Goal: Information Seeking & Learning: Learn about a topic

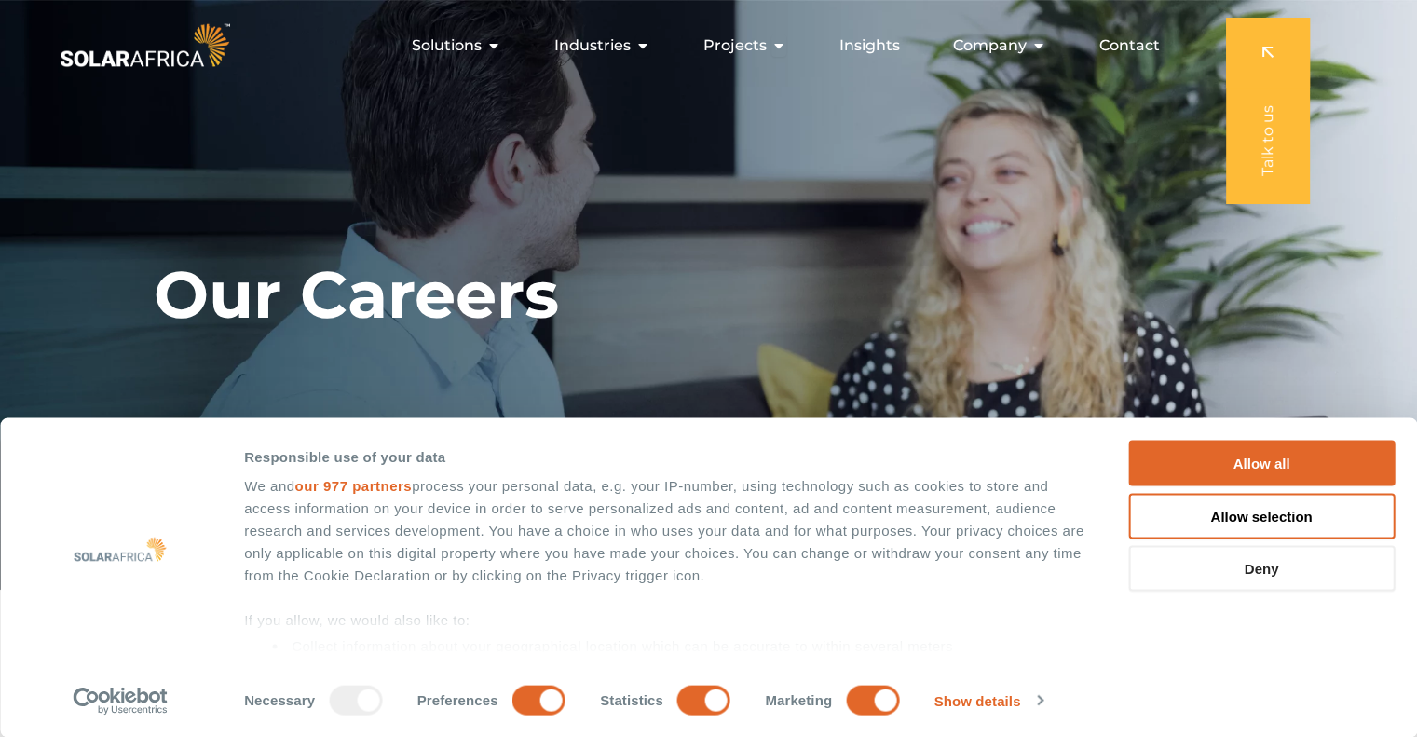
click at [1258, 578] on button "Deny" at bounding box center [1261, 569] width 266 height 46
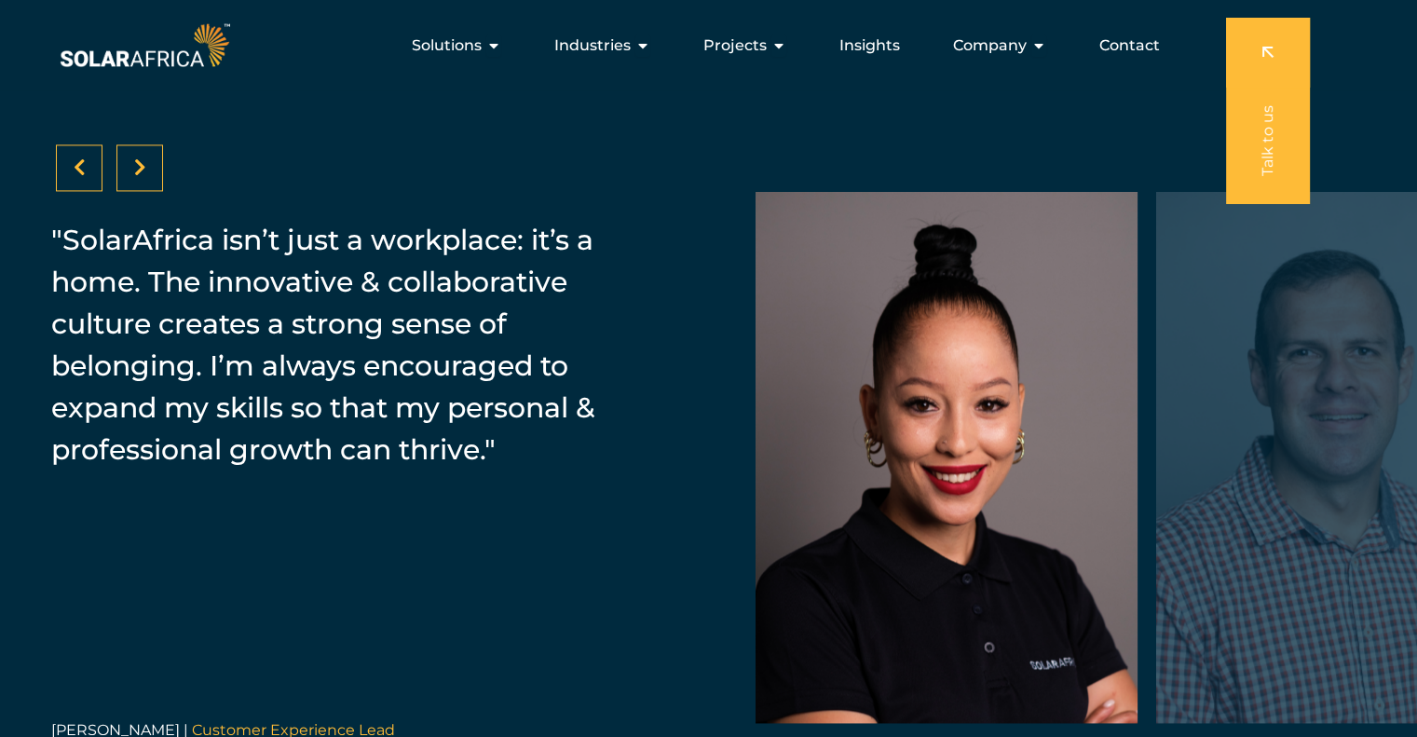
scroll to position [2794, 0]
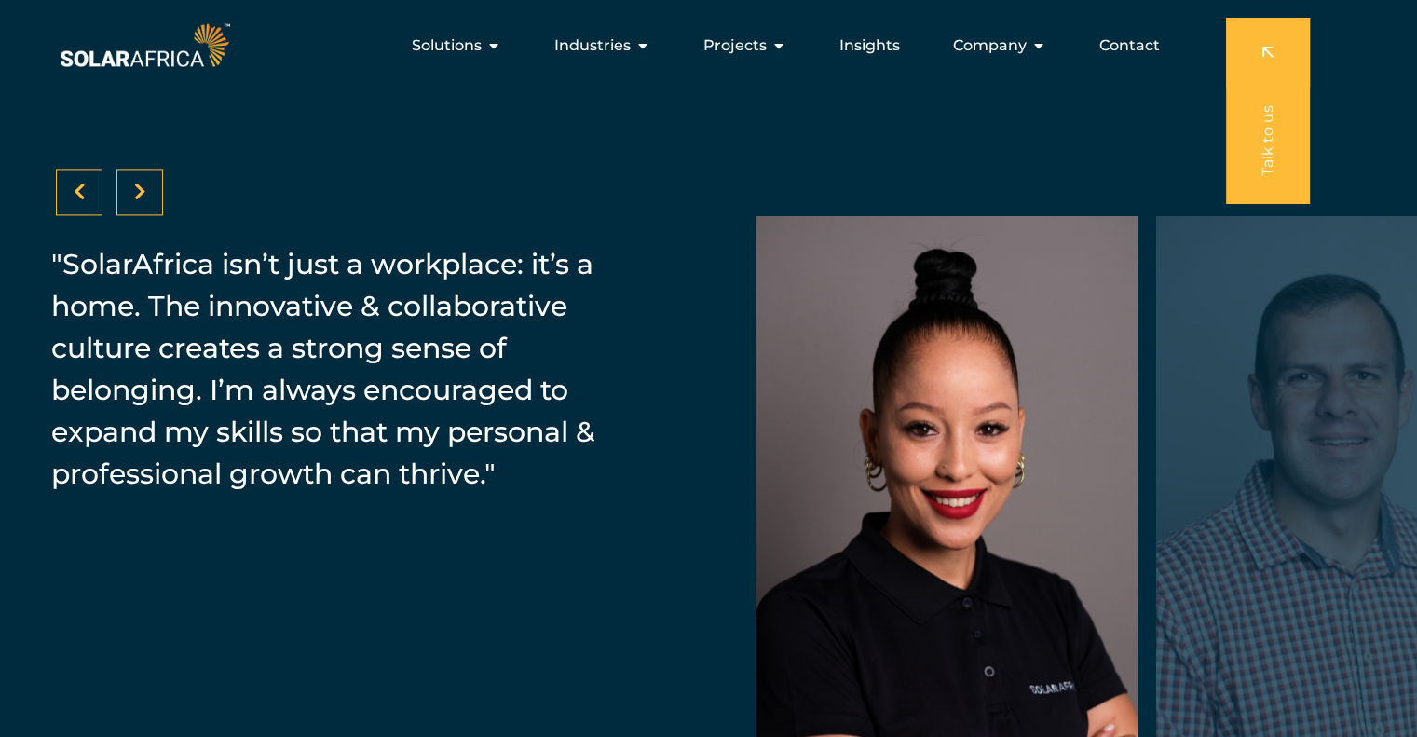
click at [127, 185] on div at bounding box center [139, 192] width 47 height 47
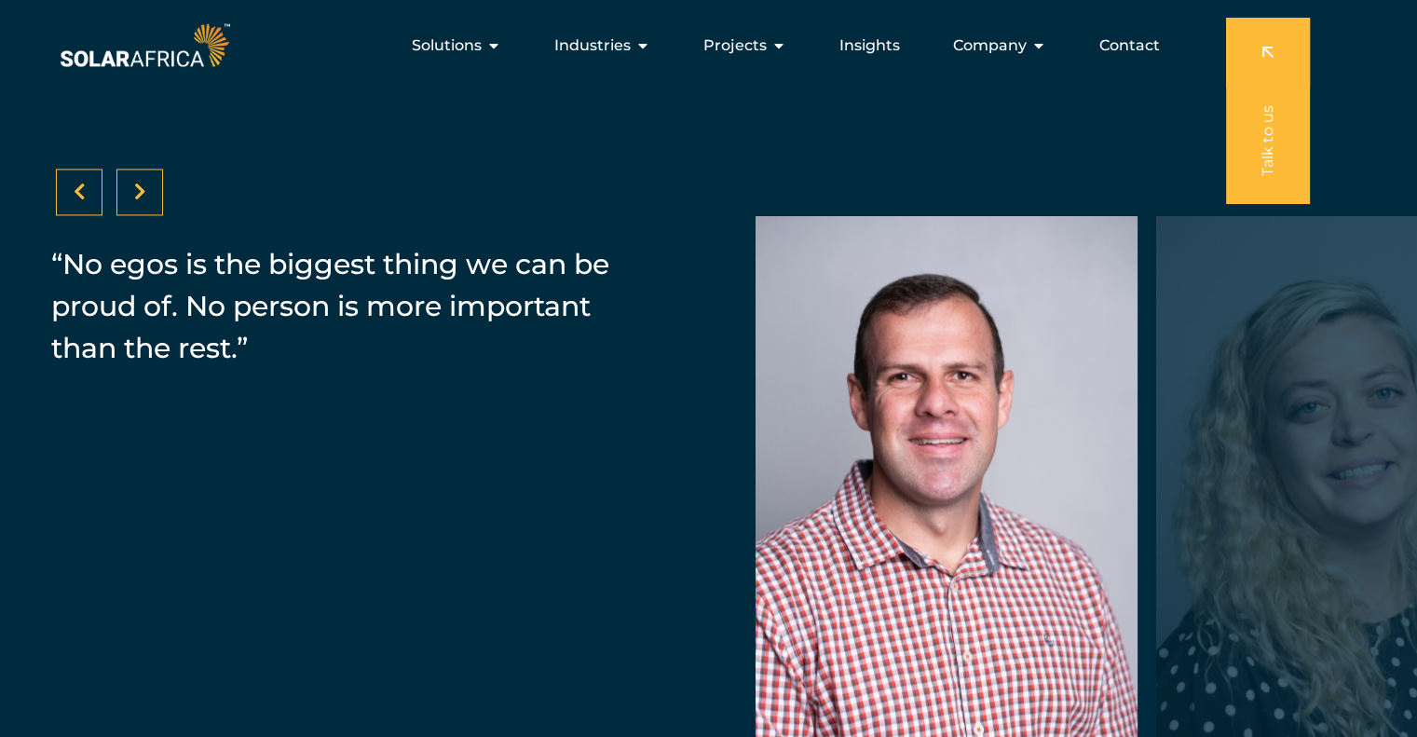
click at [127, 185] on div at bounding box center [139, 192] width 47 height 47
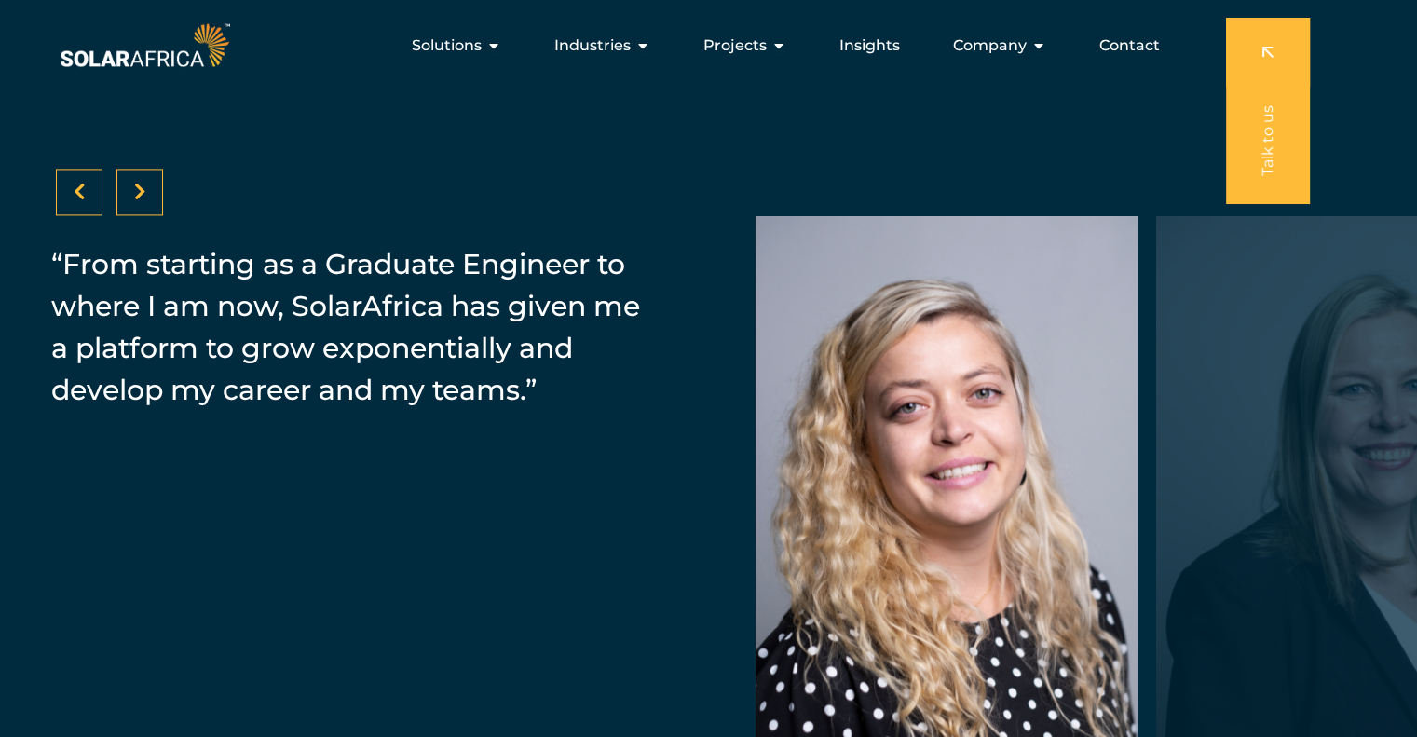
click at [127, 185] on div at bounding box center [139, 192] width 47 height 47
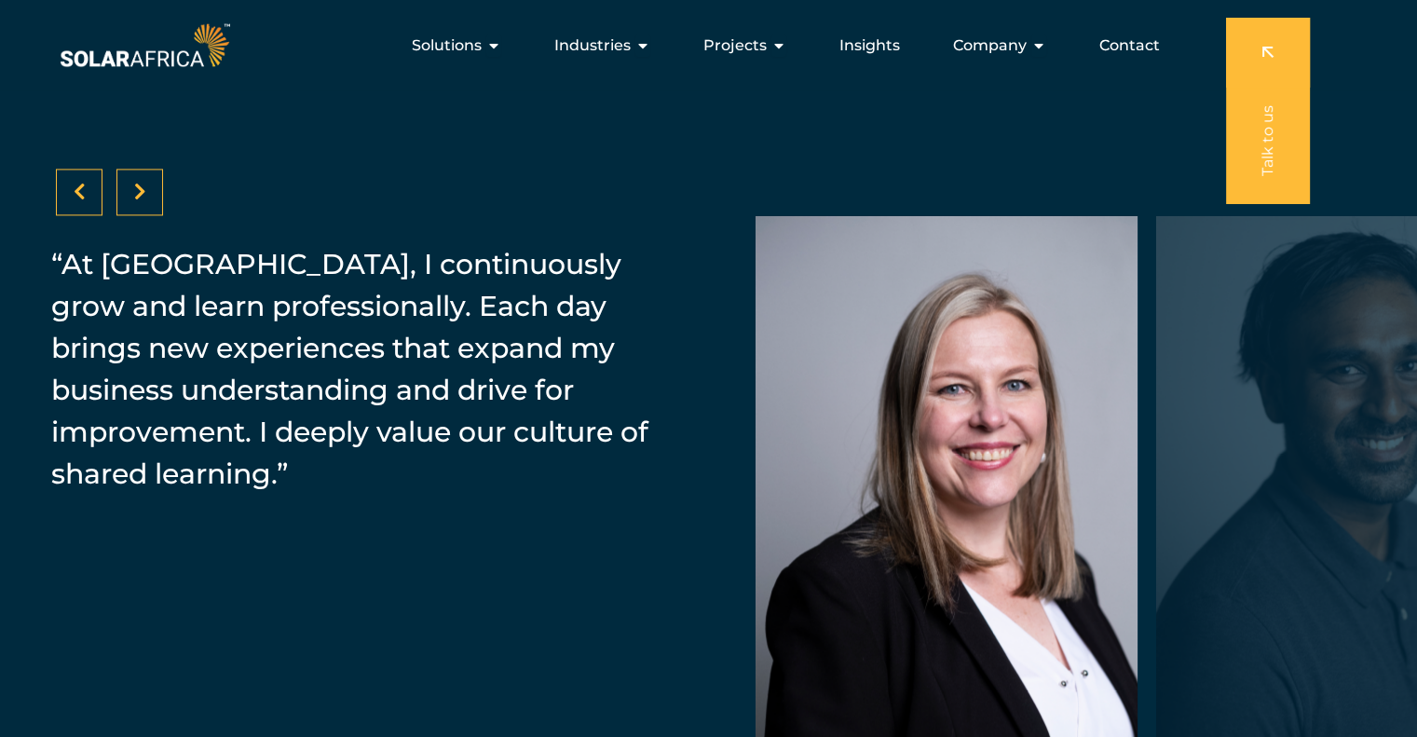
click at [127, 185] on div at bounding box center [139, 192] width 47 height 47
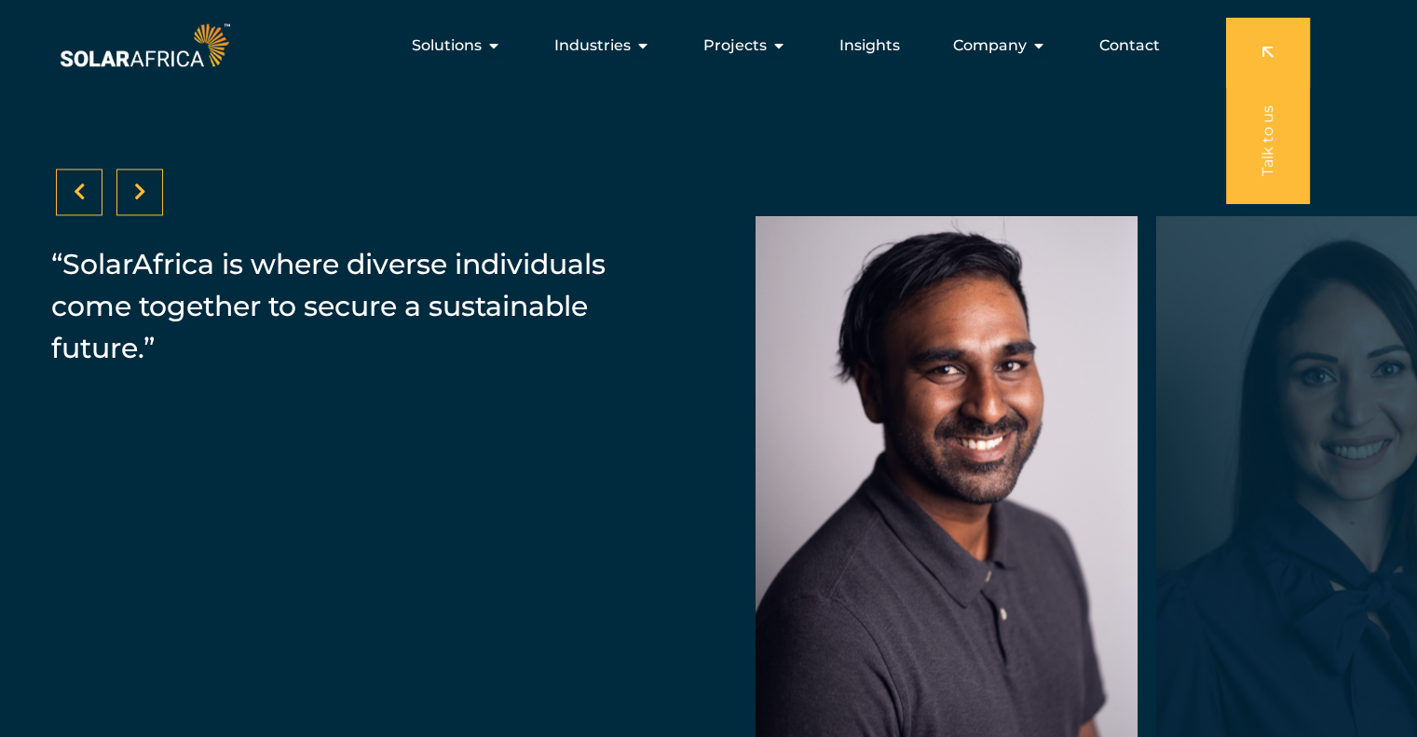
click at [127, 185] on div at bounding box center [139, 192] width 47 height 47
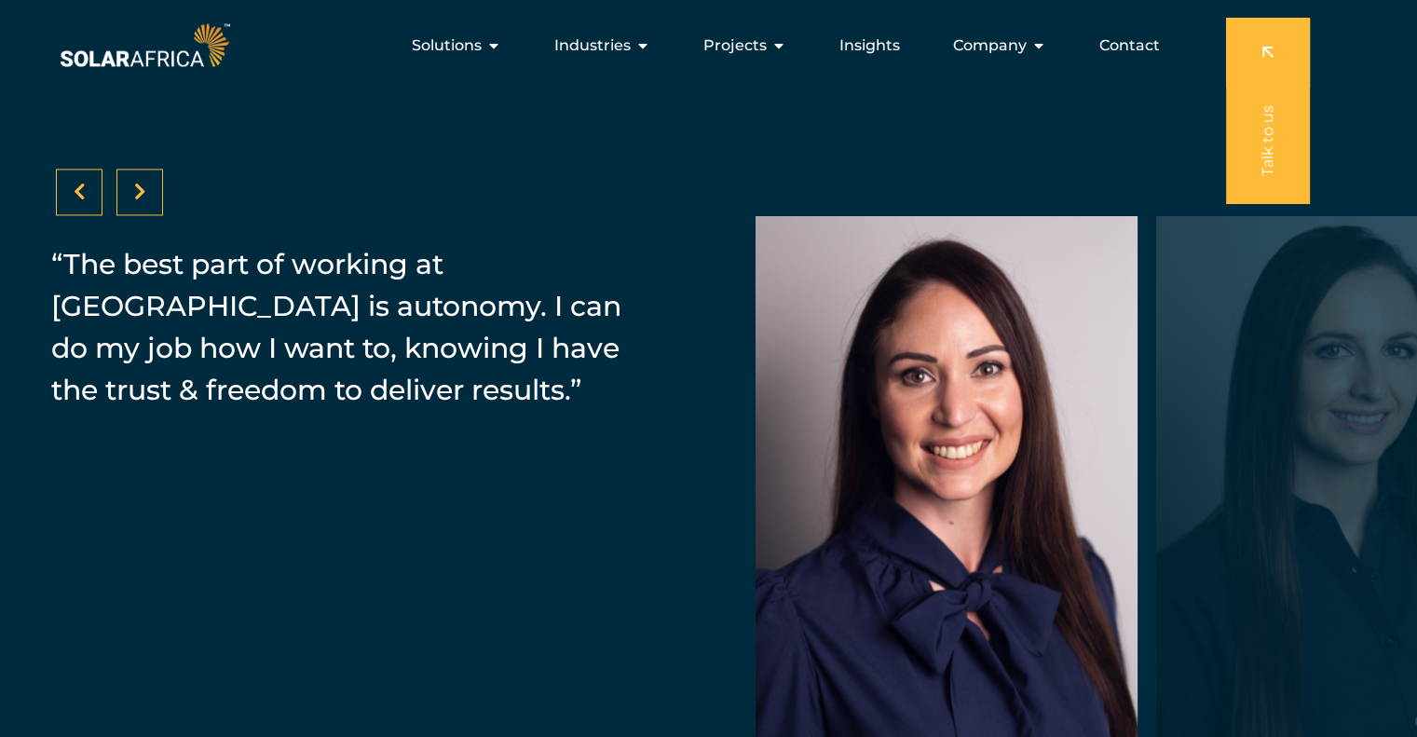
click at [127, 185] on div at bounding box center [139, 192] width 47 height 47
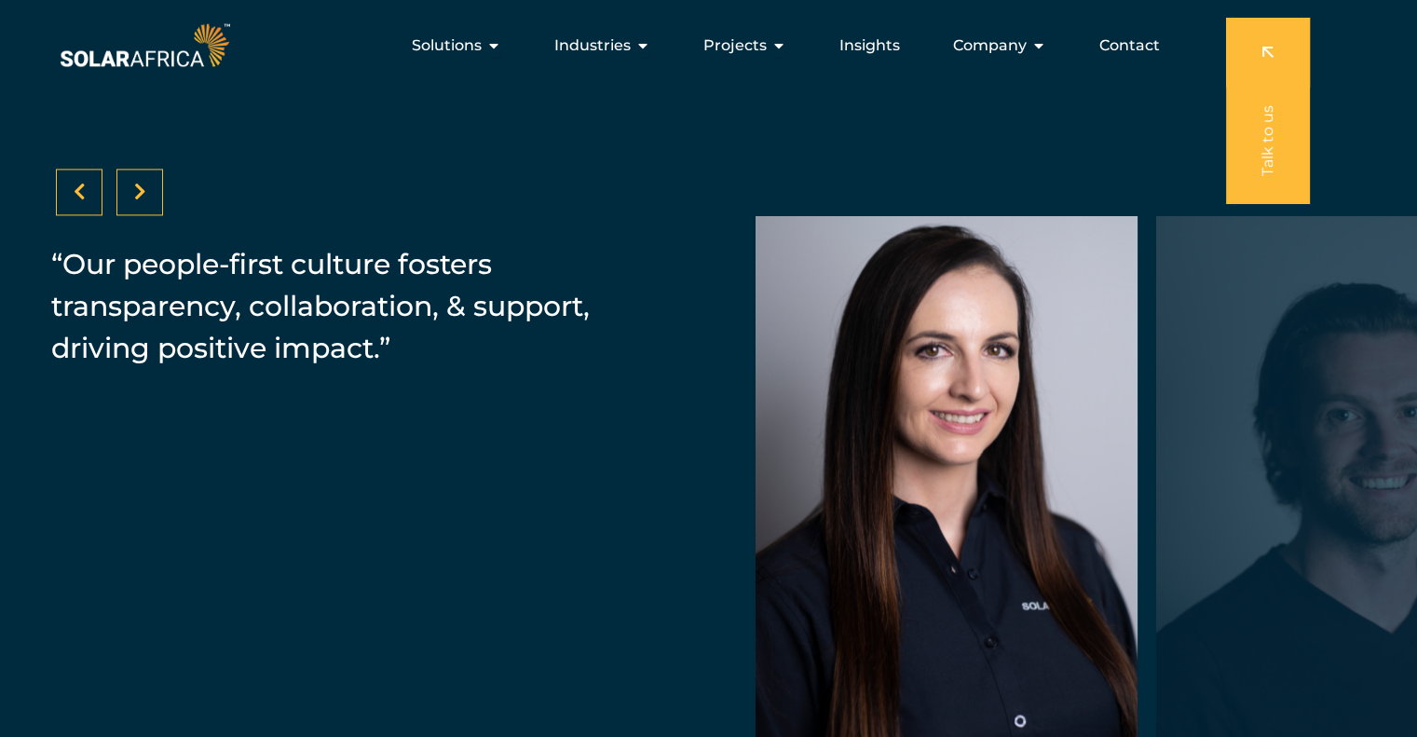
click at [127, 185] on div at bounding box center [139, 192] width 47 height 47
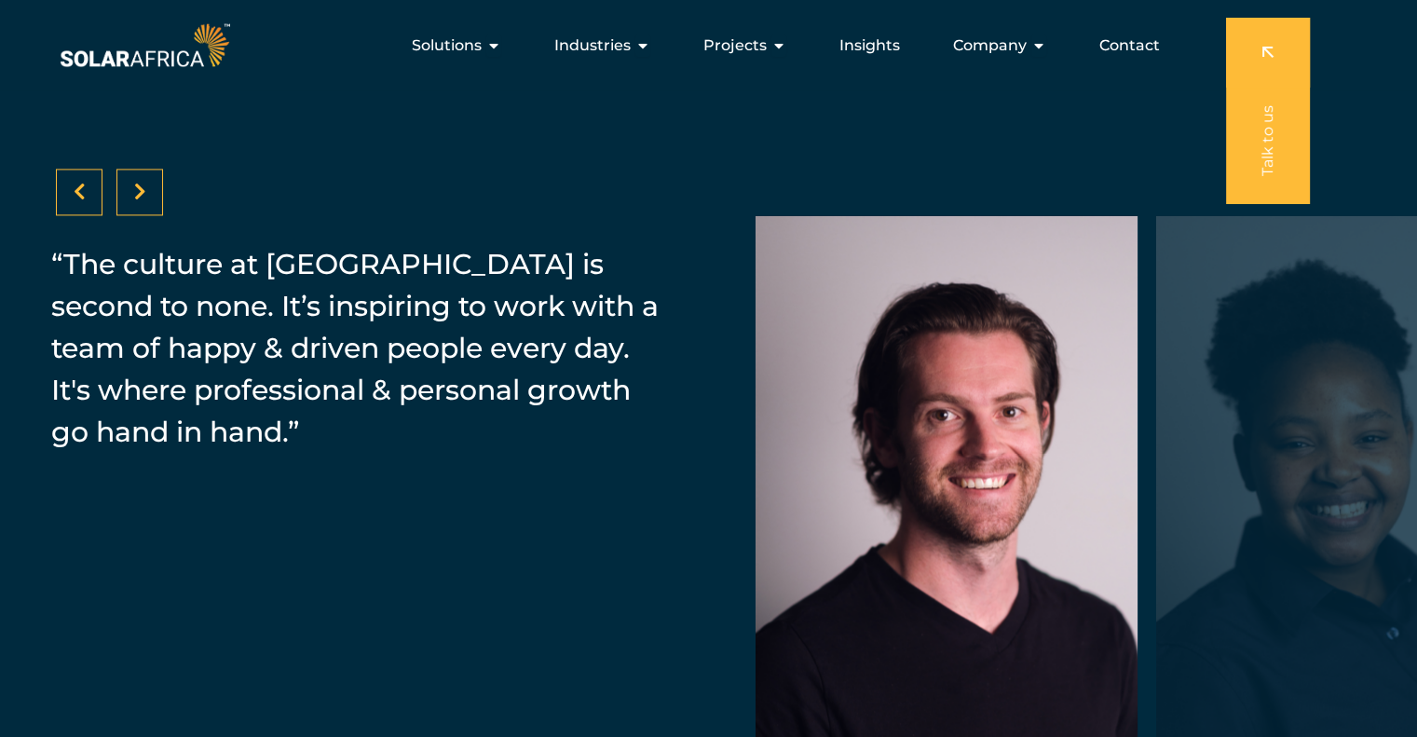
click at [127, 185] on div at bounding box center [139, 192] width 47 height 47
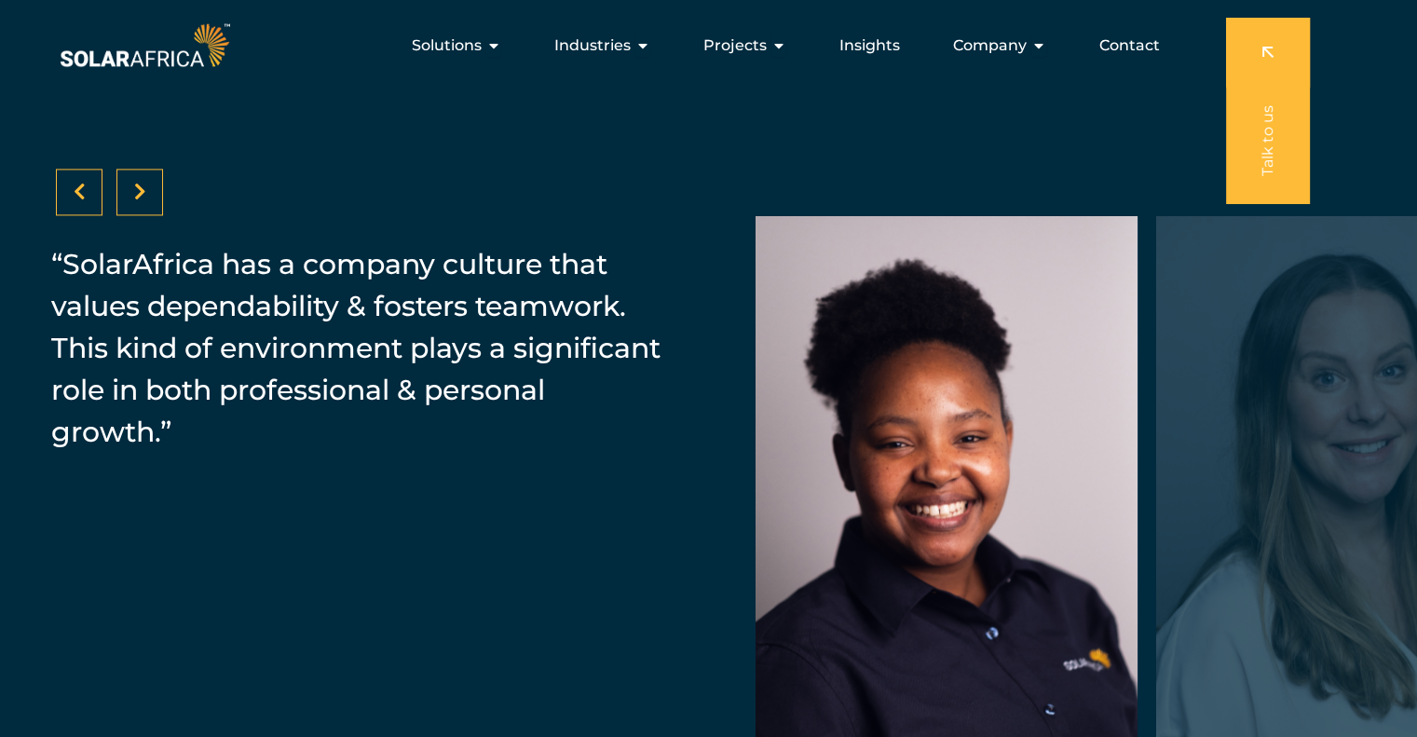
click at [127, 185] on div at bounding box center [139, 192] width 47 height 47
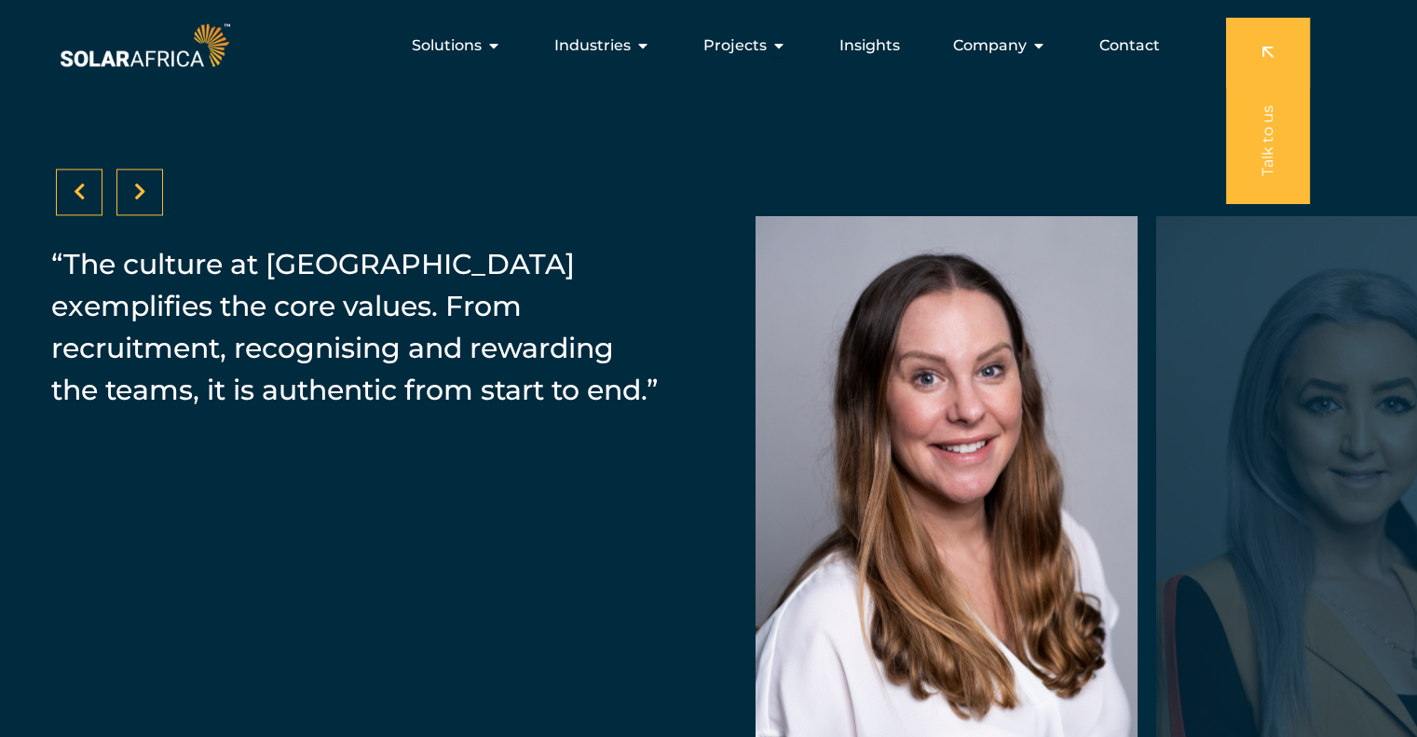
click at [127, 185] on div at bounding box center [139, 192] width 47 height 47
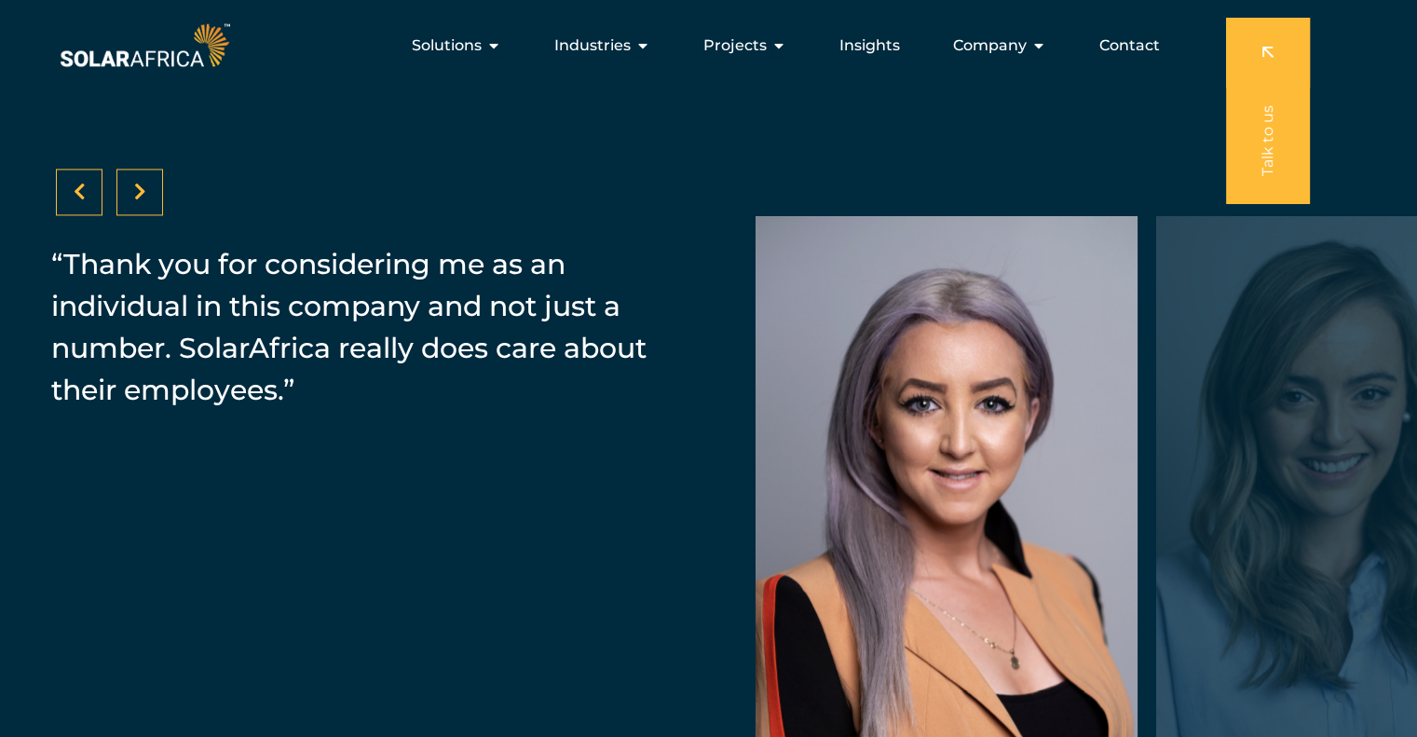
click at [127, 185] on div at bounding box center [139, 192] width 47 height 47
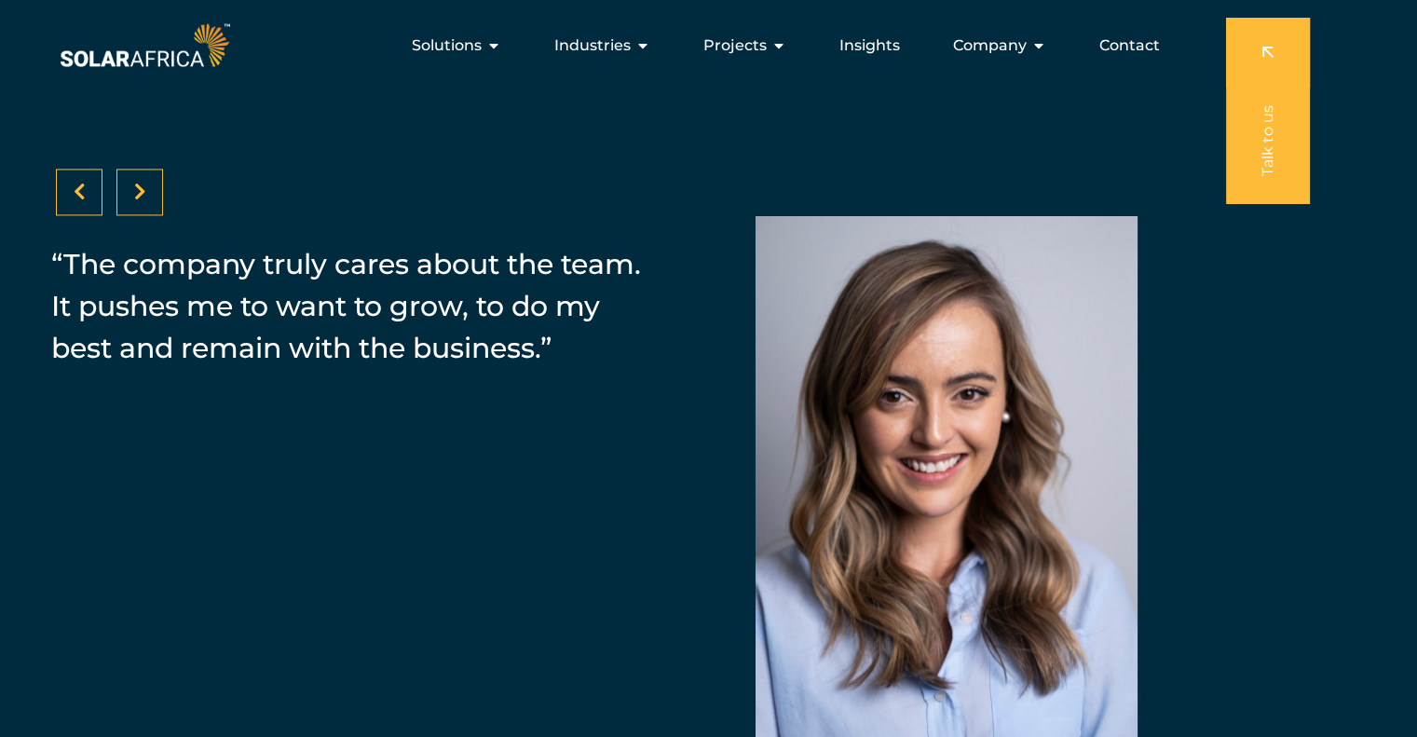
click at [127, 185] on div at bounding box center [139, 192] width 47 height 47
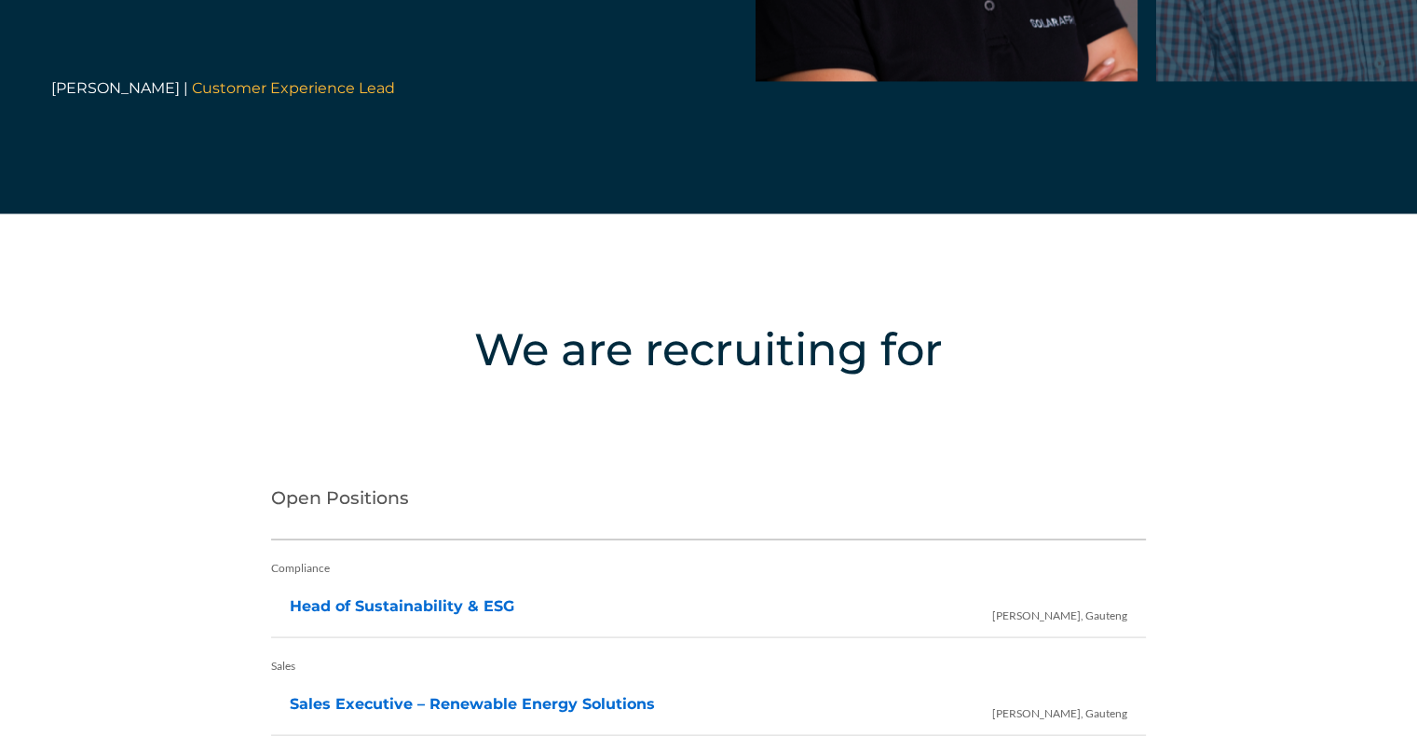
scroll to position [3726, 0]
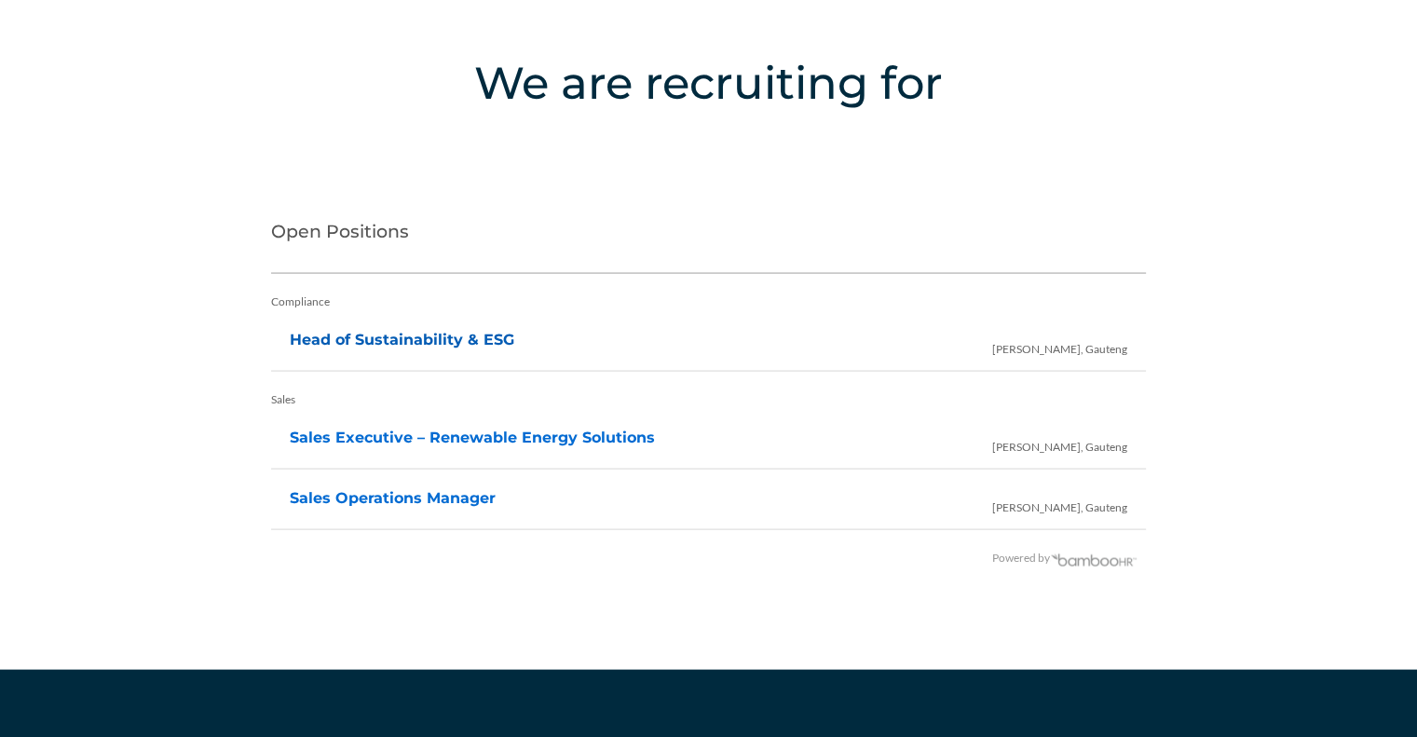
click at [451, 336] on link "Head of Sustainability & ESG" at bounding box center [402, 340] width 224 height 18
